Goal: Check status: Check status

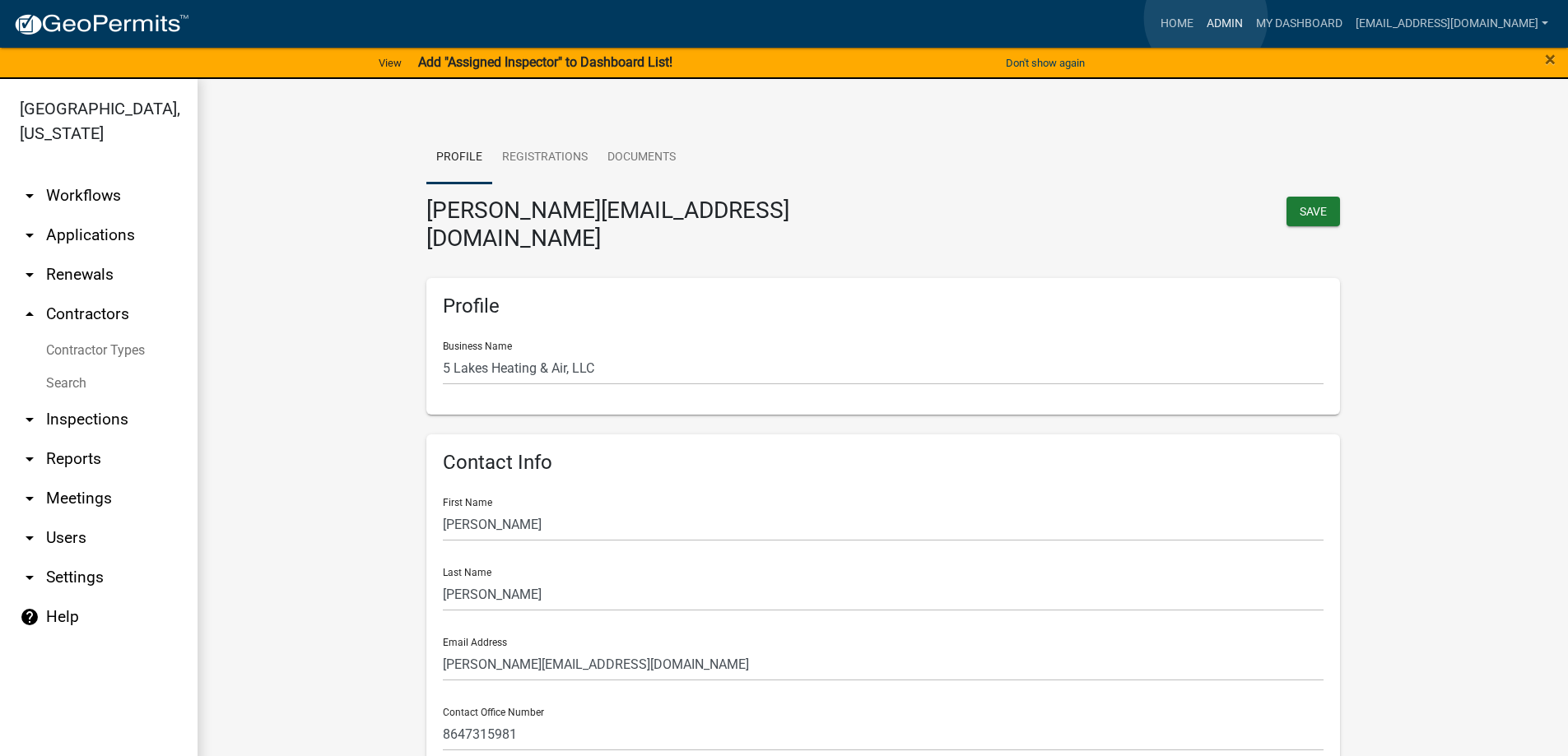
click at [1206, 18] on link "Admin" at bounding box center [1225, 23] width 50 height 31
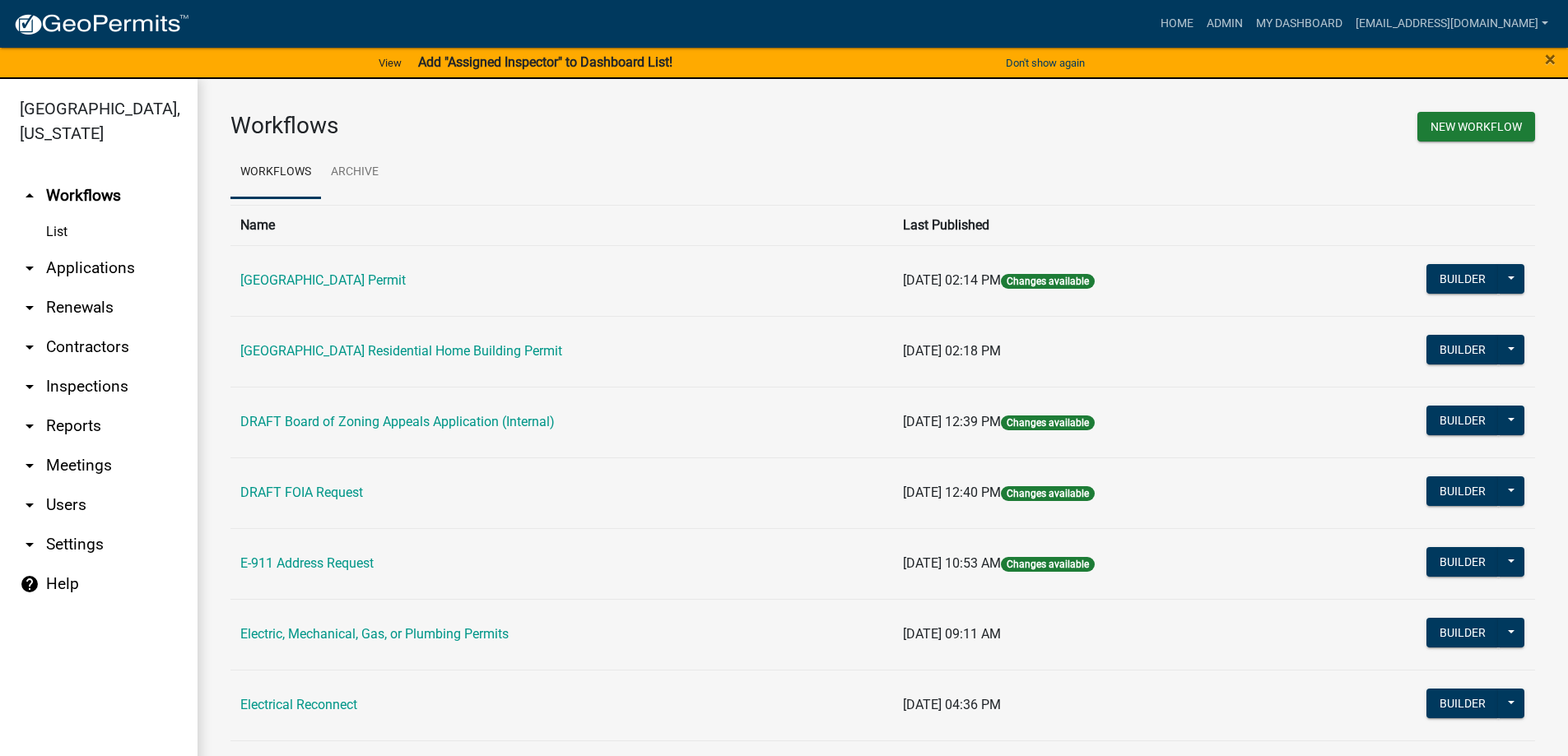
click at [76, 269] on link "arrow_drop_down Applications" at bounding box center [99, 269] width 197 height 40
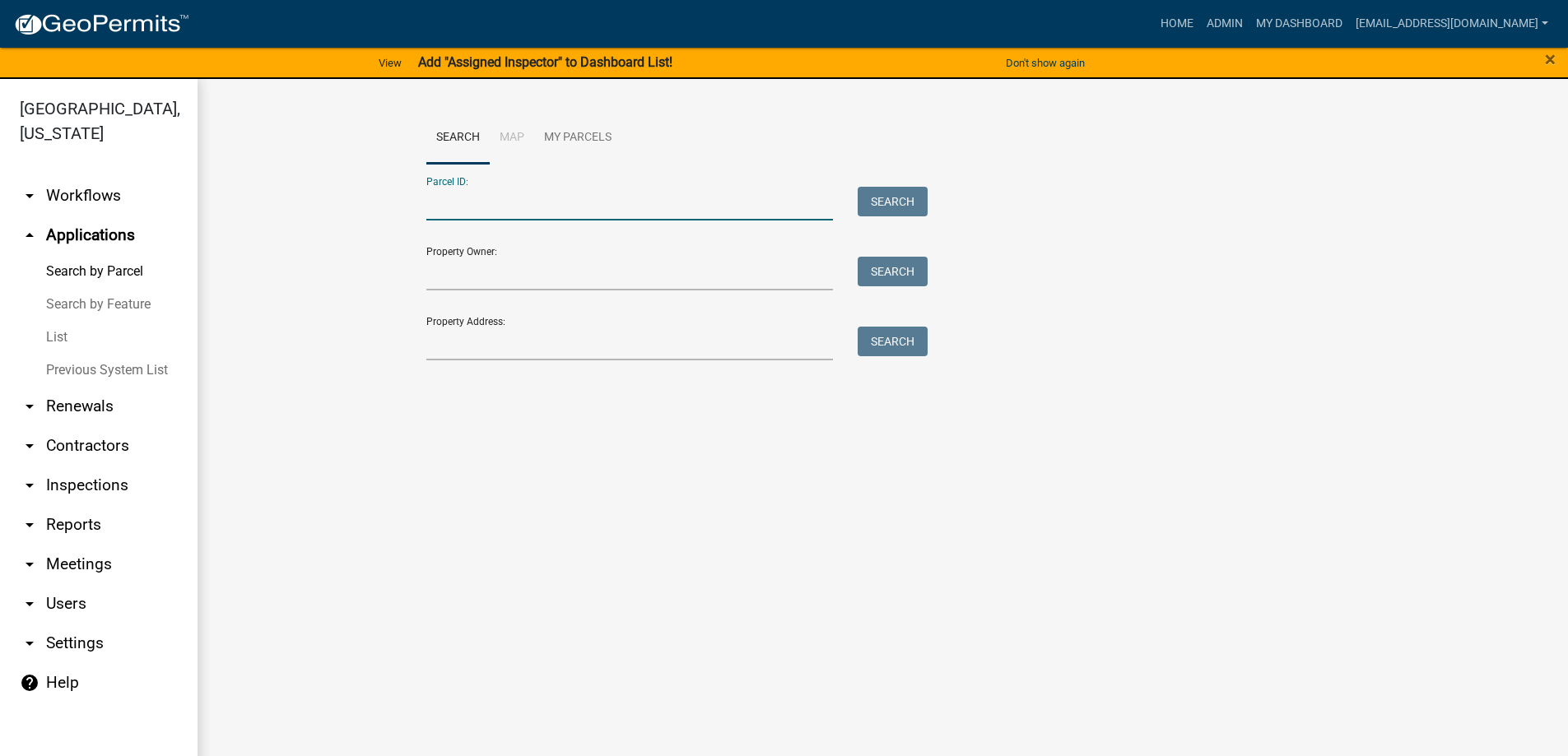
click at [541, 203] on input "Parcel ID:" at bounding box center [630, 204] width 407 height 34
type input "[PHONE_NUMBER]"
click at [875, 196] on button "Search" at bounding box center [893, 202] width 70 height 30
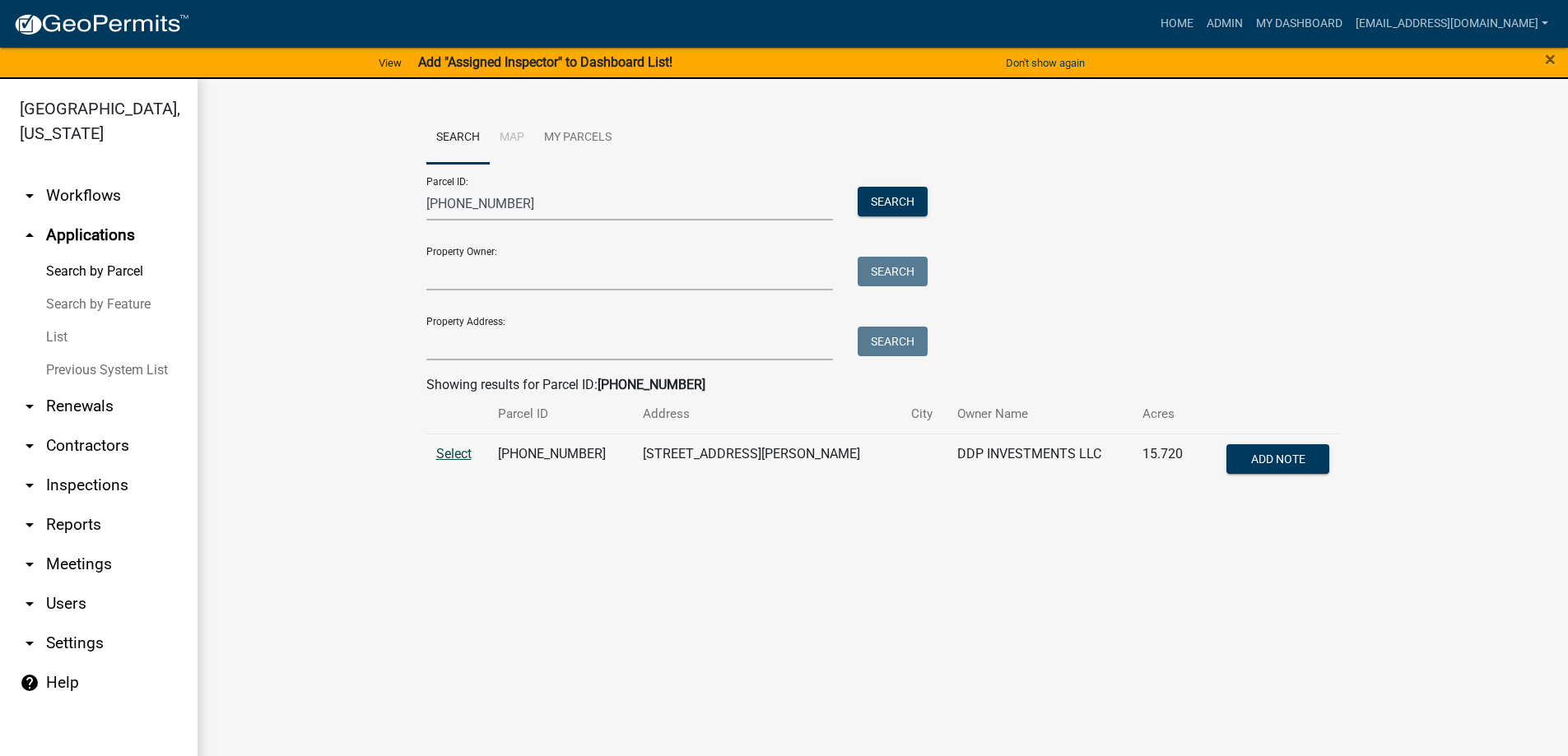
click at [453, 452] on span "Select" at bounding box center [454, 454] width 36 height 16
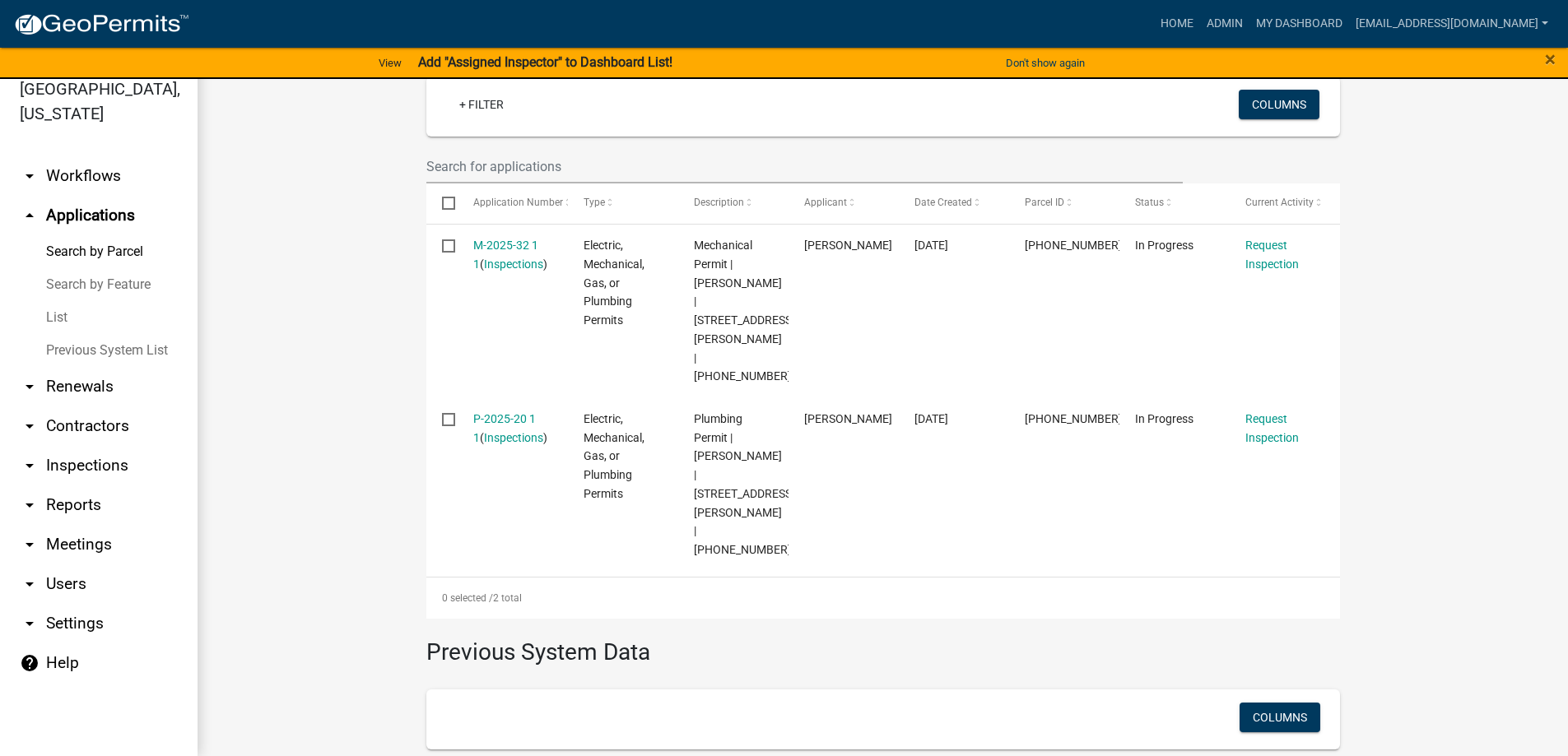
scroll to position [699, 0]
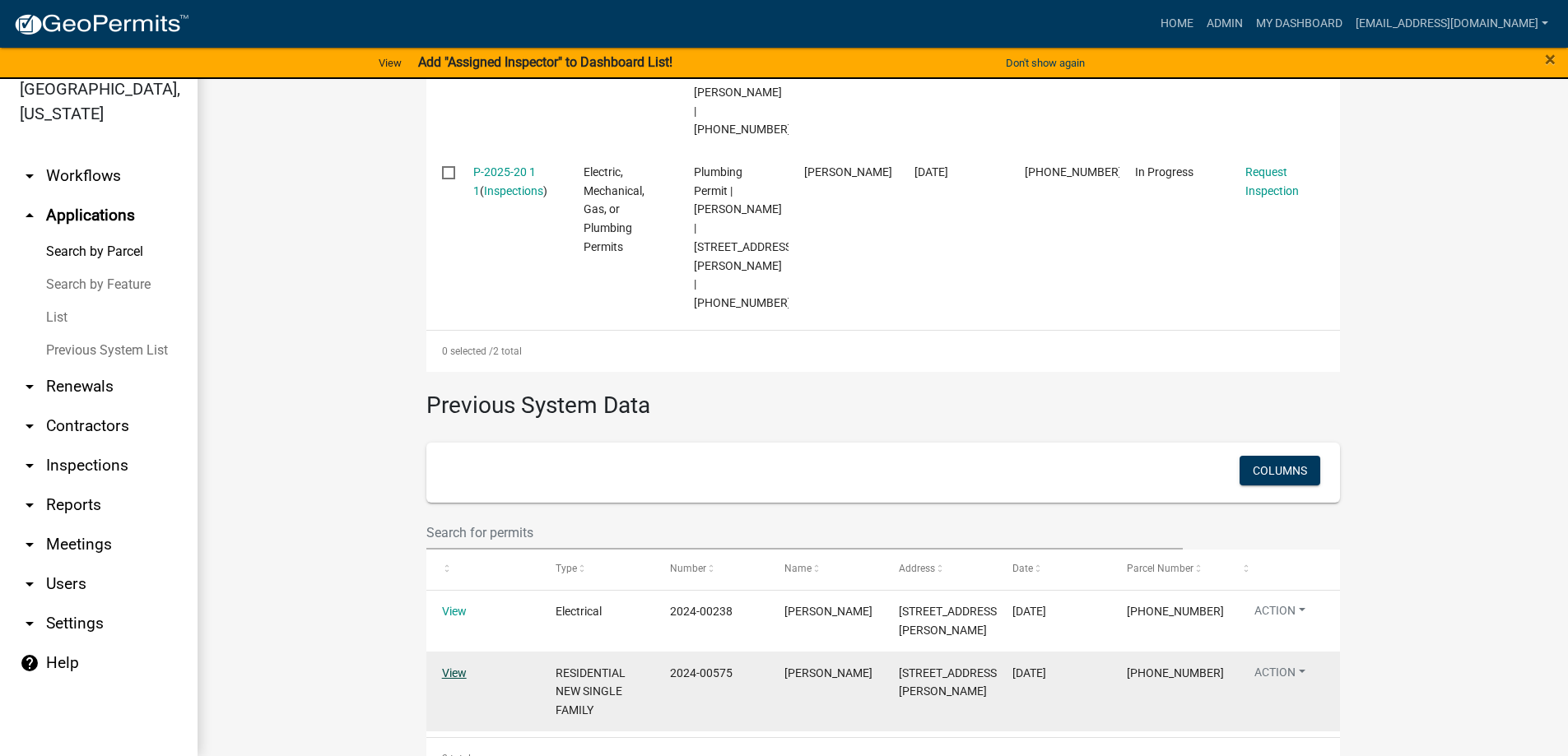
click at [446, 666] on link "View" at bounding box center [454, 672] width 25 height 13
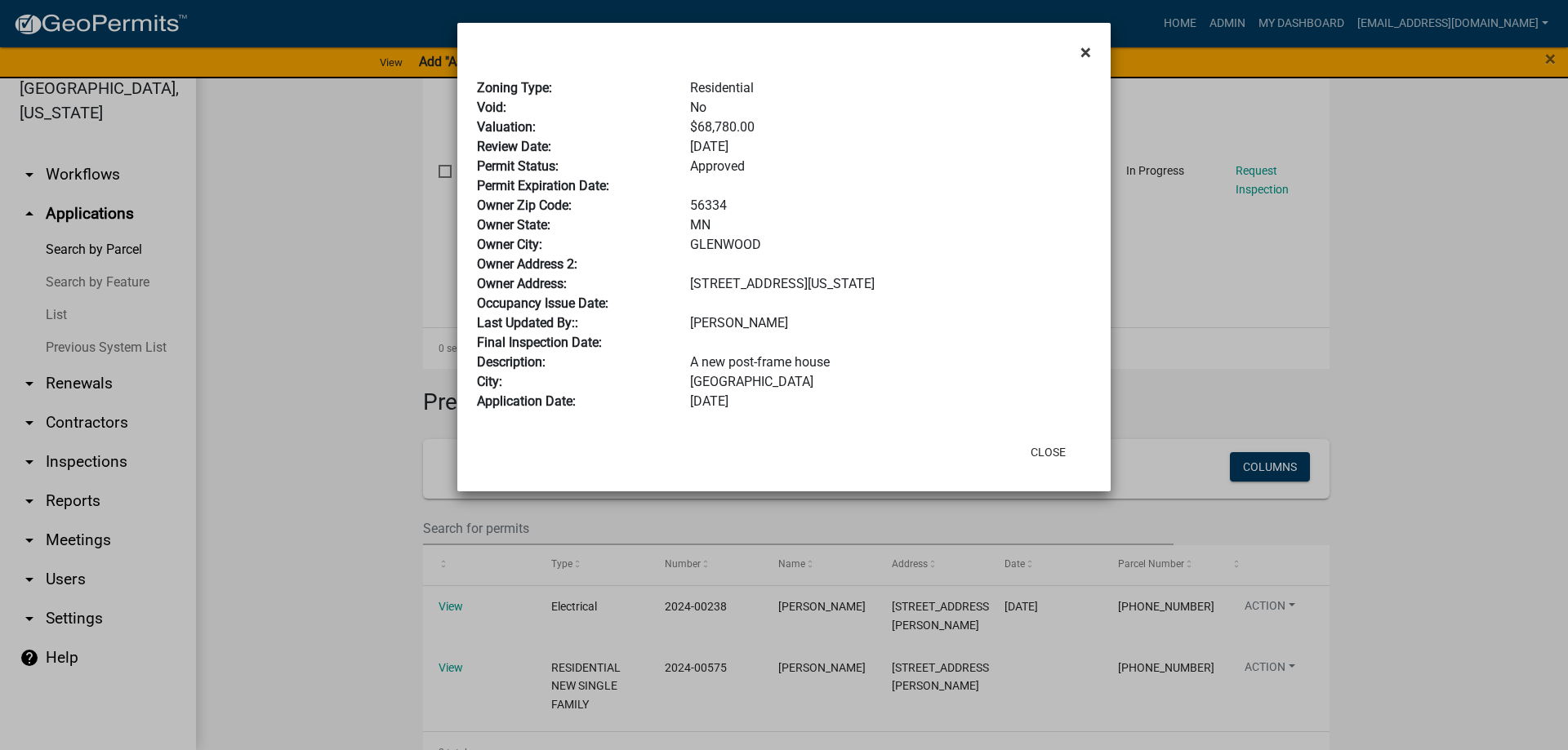
click at [1085, 49] on span "×" at bounding box center [1085, 51] width 11 height 23
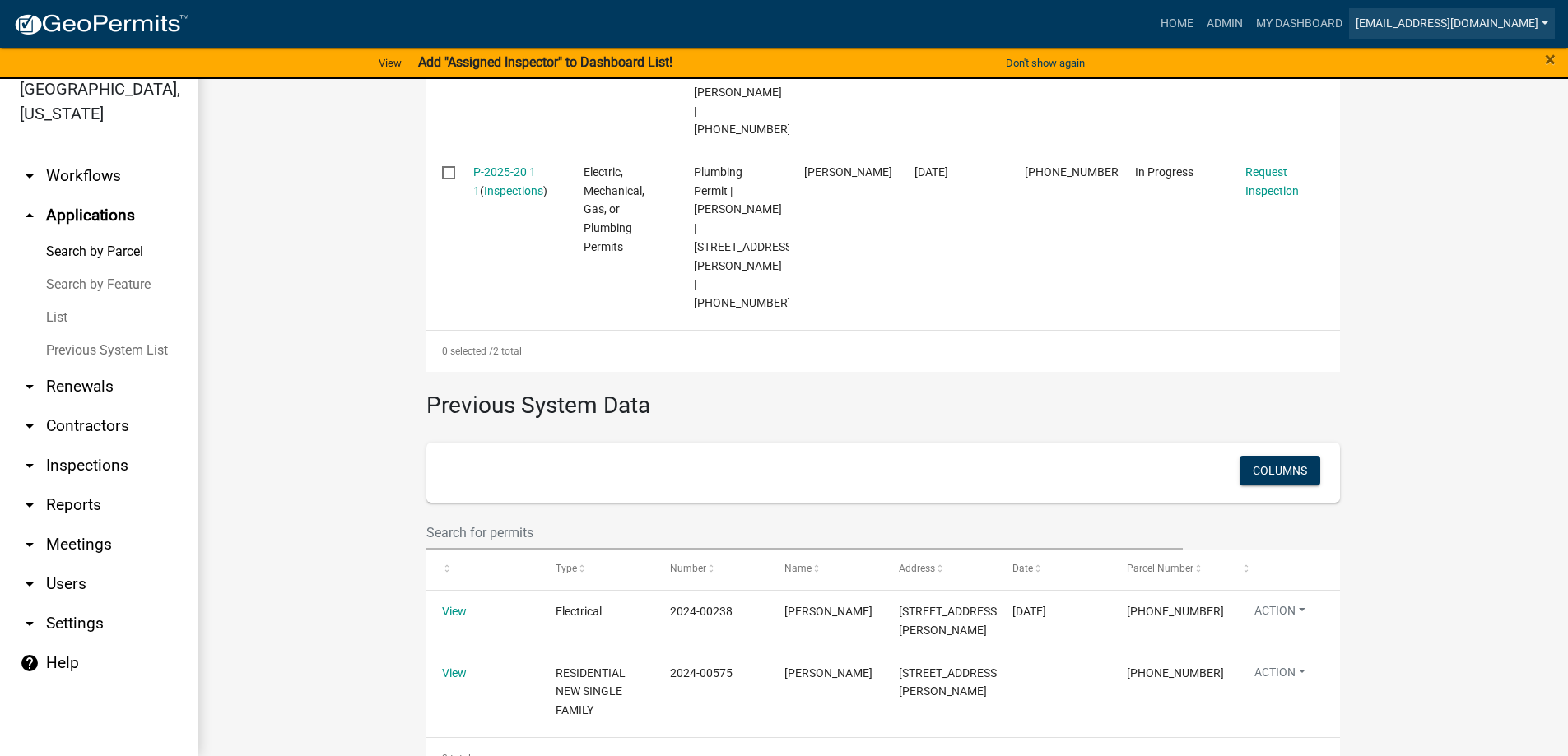
click at [1514, 17] on link "[EMAIL_ADDRESS][DOMAIN_NAME]" at bounding box center [1451, 23] width 206 height 31
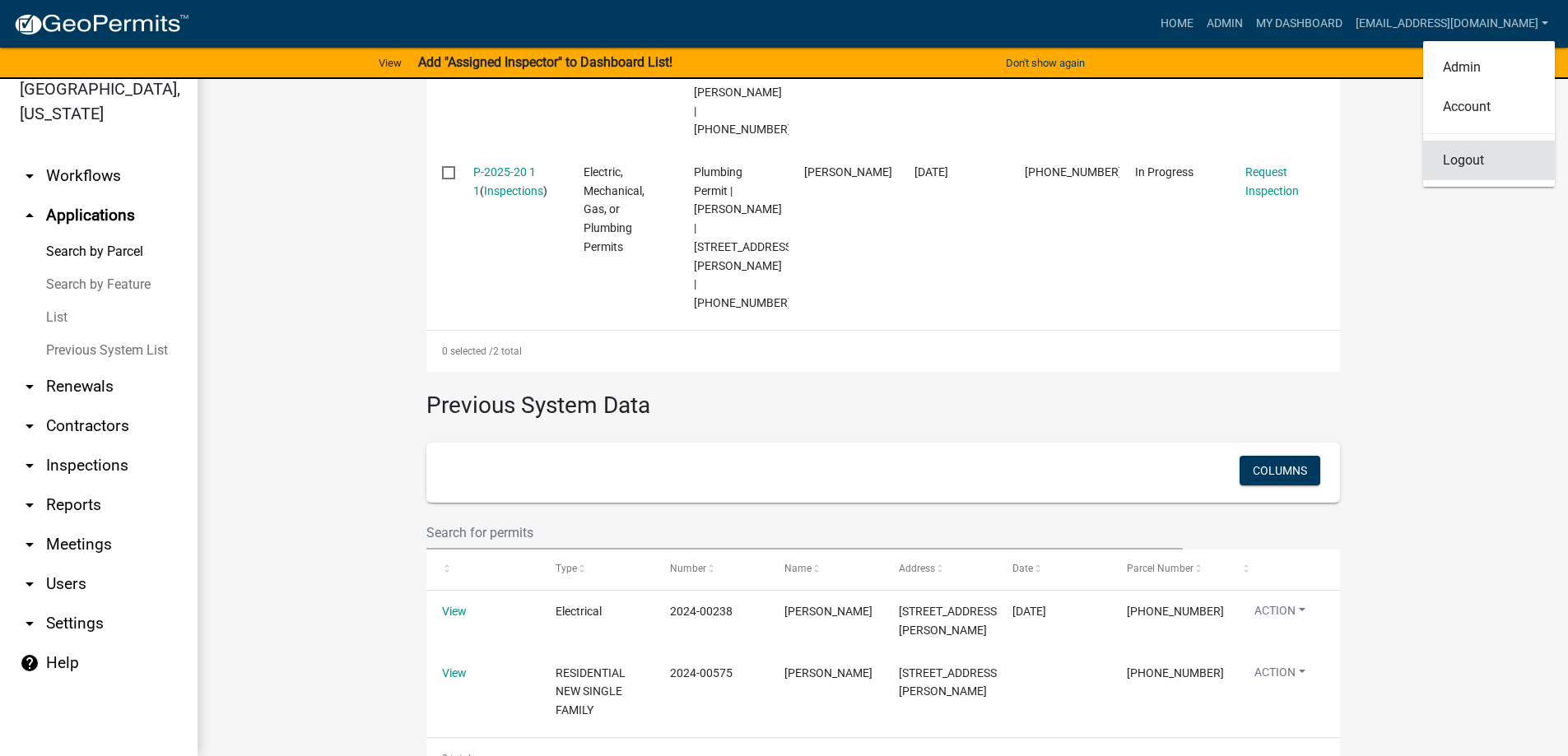
click at [1464, 167] on link "Logout" at bounding box center [1489, 160] width 131 height 40
